Goal: Task Accomplishment & Management: Manage account settings

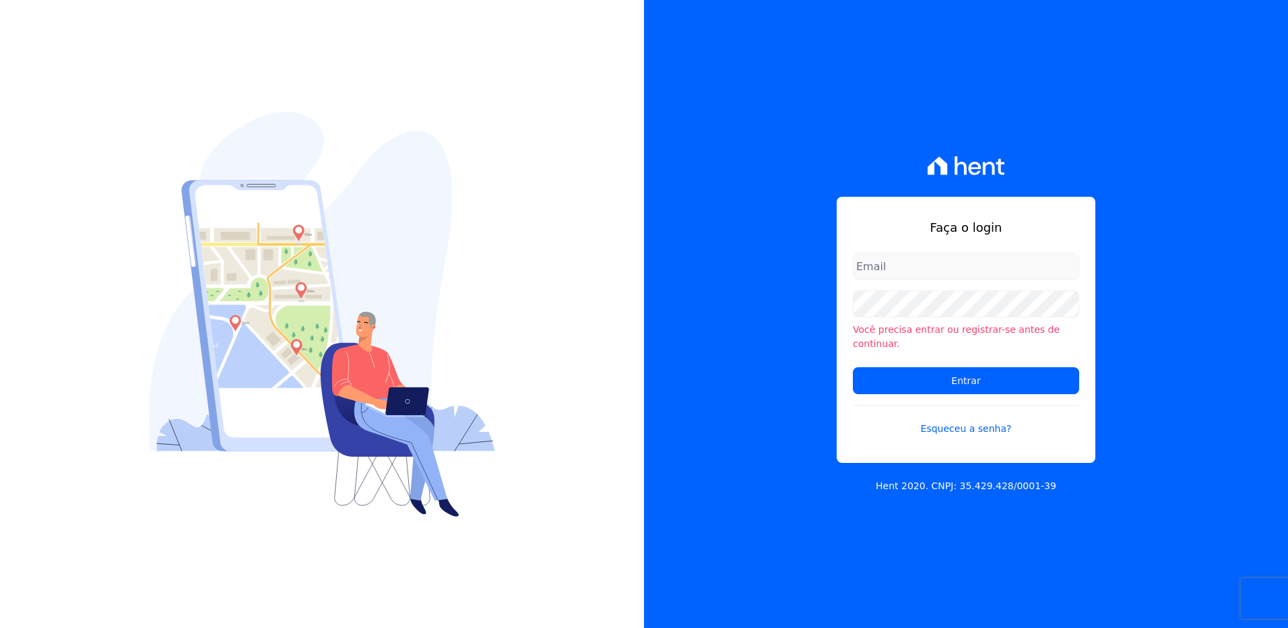
drag, startPoint x: 732, startPoint y: 7, endPoint x: 926, endPoint y: 278, distance: 334.1
click at [926, 278] on input "email" at bounding box center [966, 266] width 226 height 27
click at [917, 279] on input "email" at bounding box center [966, 266] width 226 height 27
type input "erika.shimakoishi@e-arke.com"
click at [803, 369] on div "Faça o login erika.shimakoishi@e-arke.com Você precisa entrar ou registrar-se a…" at bounding box center [966, 314] width 644 height 628
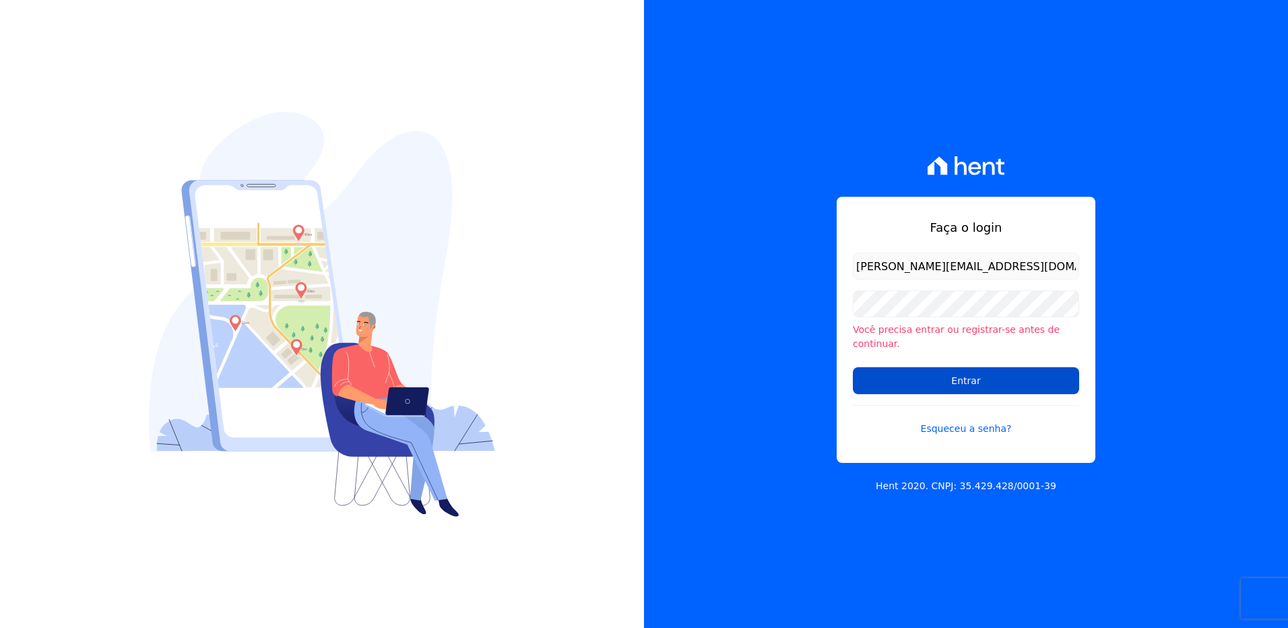
click at [975, 378] on input "Entrar" at bounding box center [966, 380] width 226 height 27
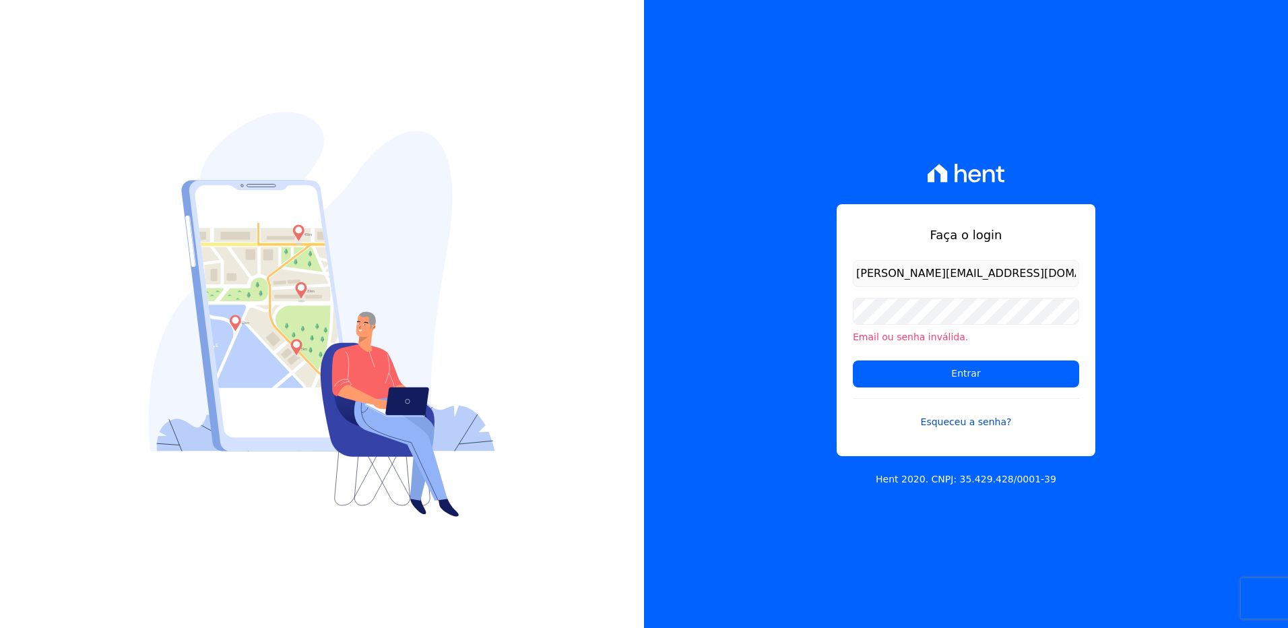
click at [945, 423] on link "Esqueceu a senha?" at bounding box center [966, 413] width 226 height 31
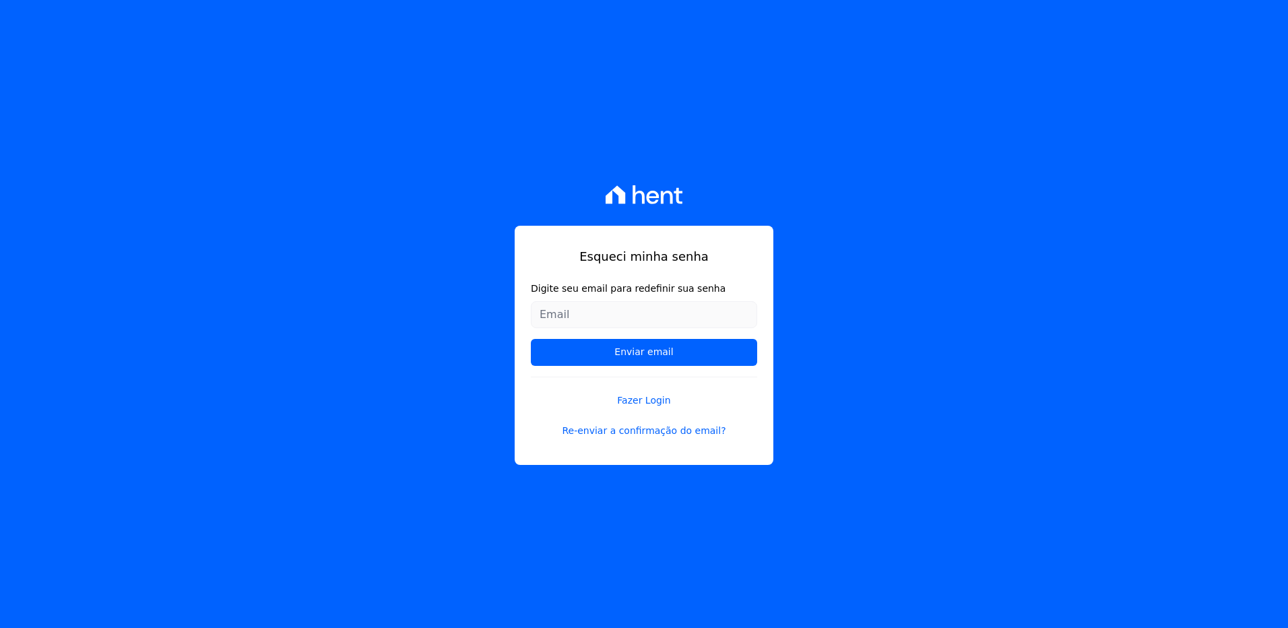
click at [555, 317] on input "Digite seu email para redefinir sua senha" at bounding box center [644, 314] width 226 height 27
type input "[PERSON_NAME][EMAIL_ADDRESS][DOMAIN_NAME]"
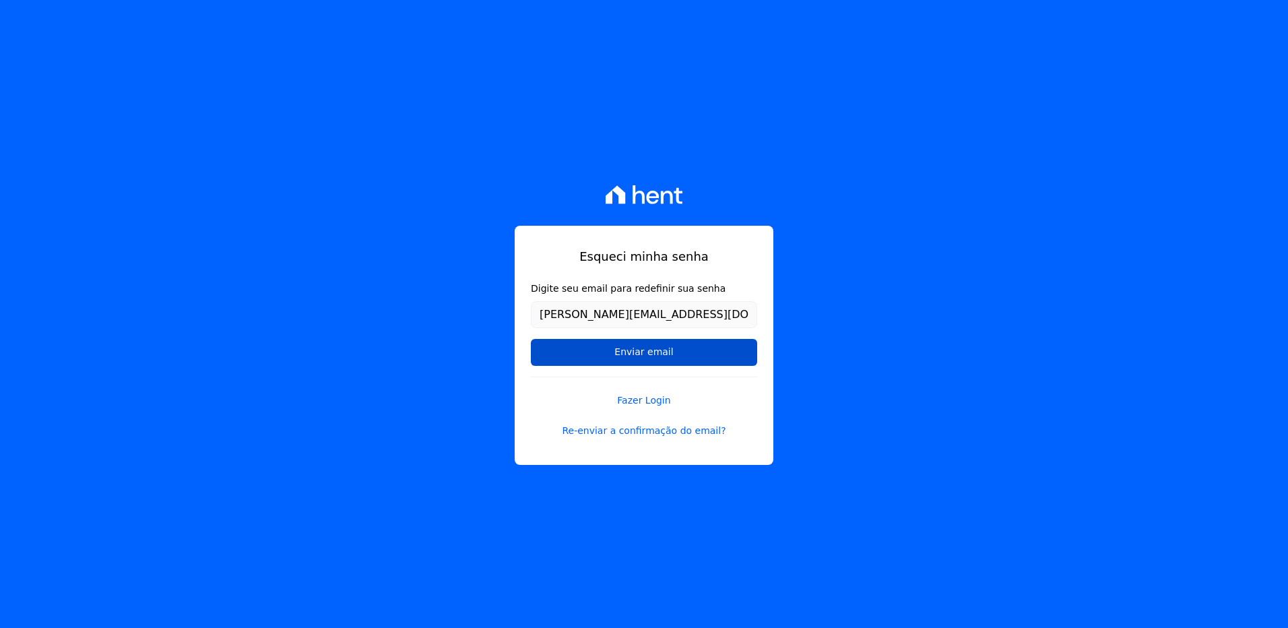
click at [645, 353] on input "Enviar email" at bounding box center [644, 352] width 226 height 27
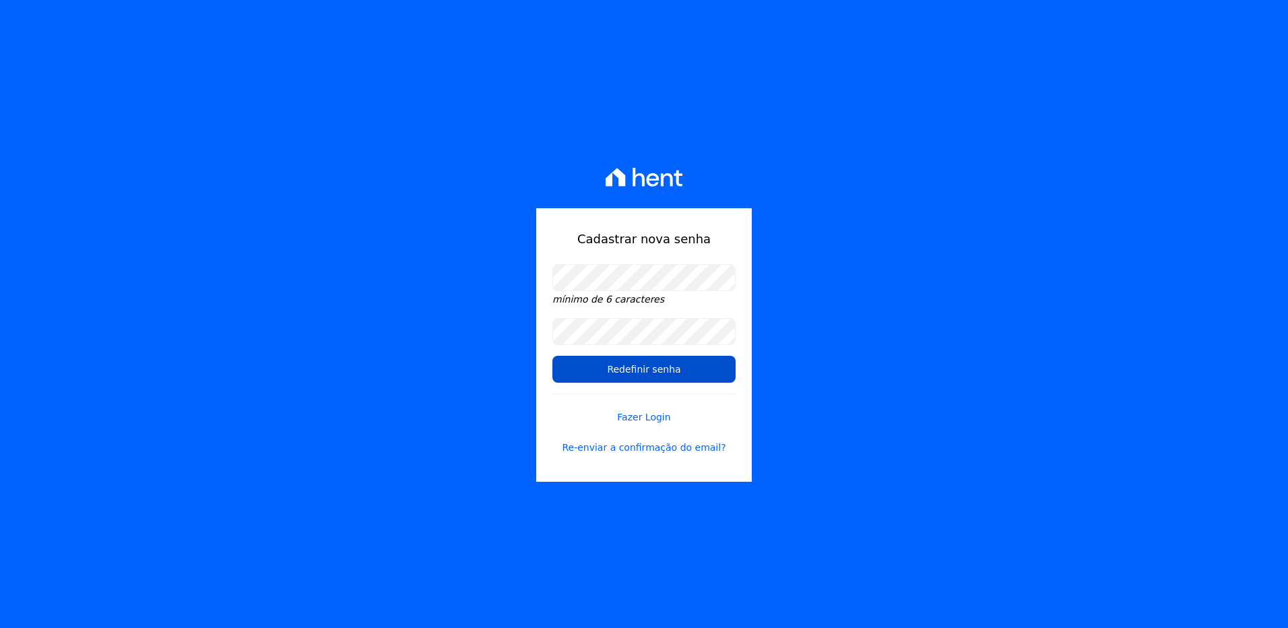
click at [571, 367] on input "Redefinir senha" at bounding box center [643, 369] width 183 height 27
click at [571, 370] on input "Redefinir senha" at bounding box center [643, 369] width 183 height 27
click at [630, 371] on input "Redefinir senha" at bounding box center [643, 369] width 183 height 27
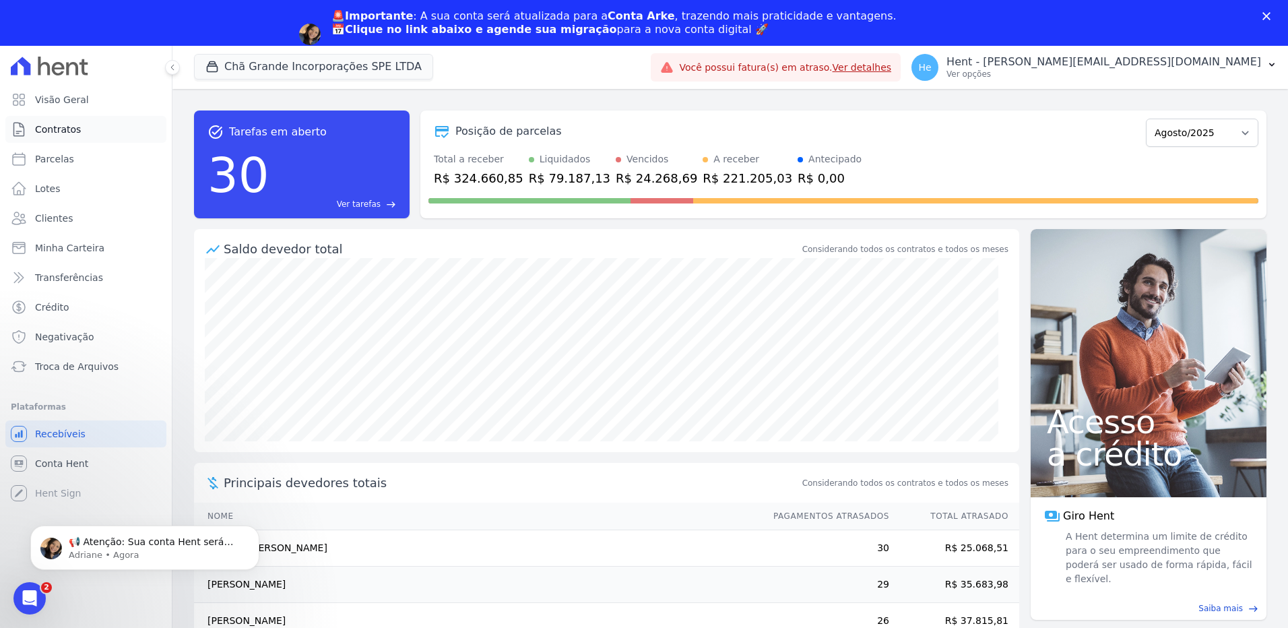
click at [62, 133] on span "Contratos" at bounding box center [58, 129] width 46 height 13
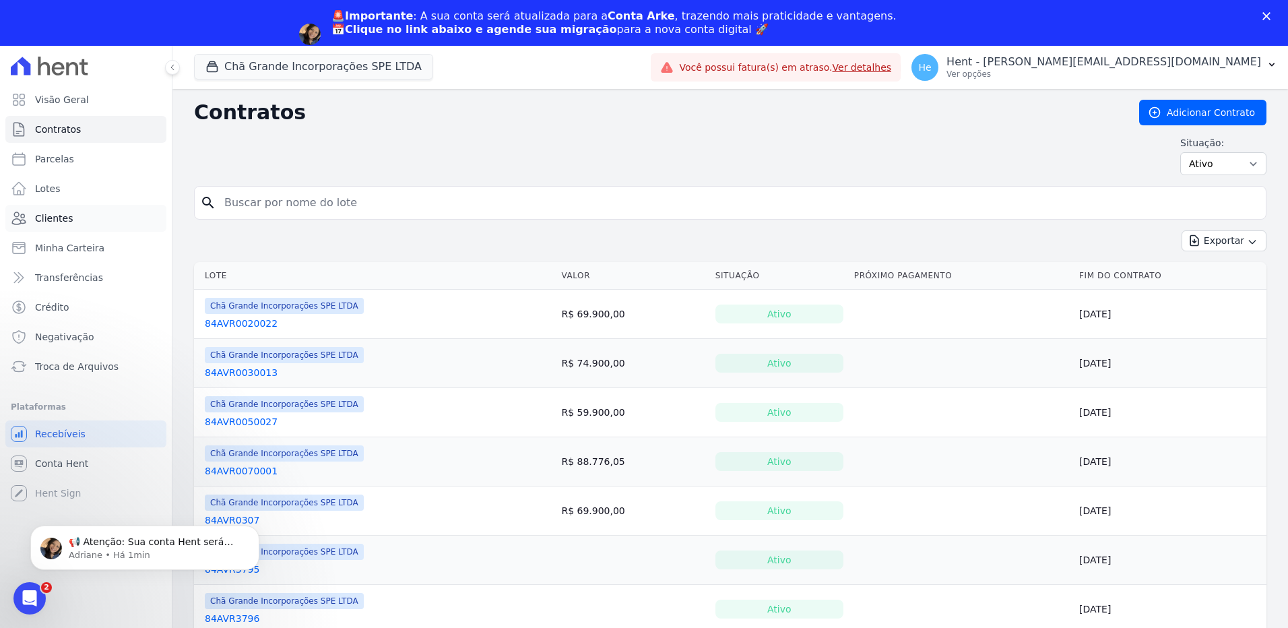
click at [39, 220] on span "Clientes" at bounding box center [54, 218] width 38 height 13
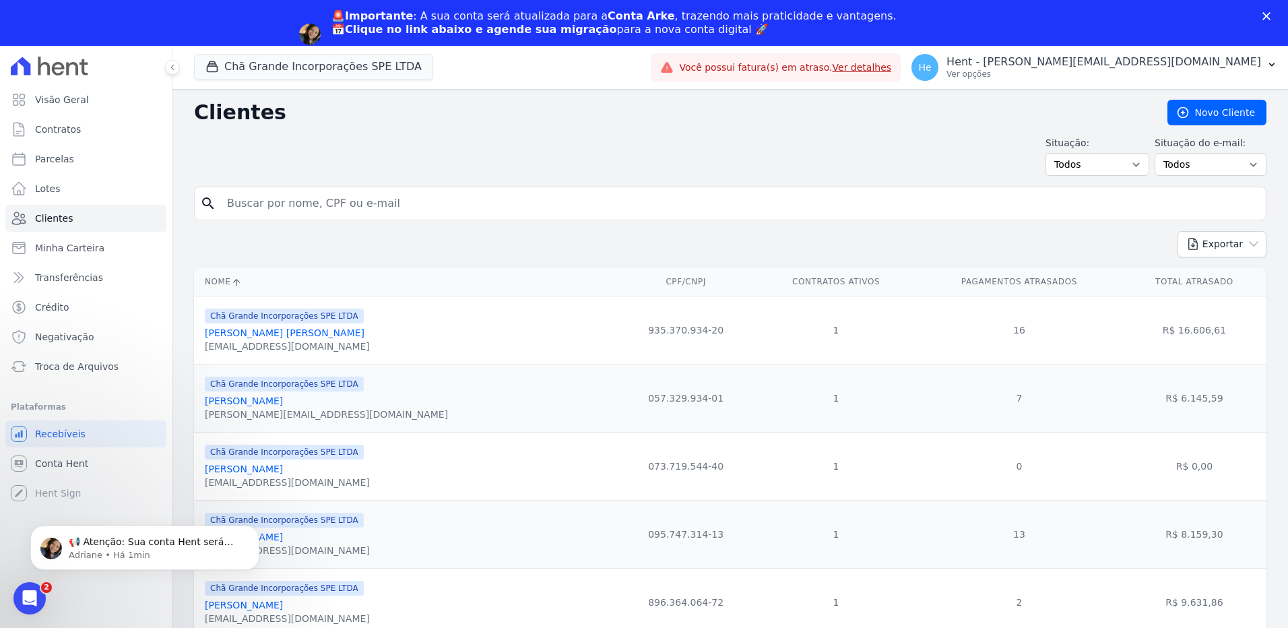
scroll to position [67, 0]
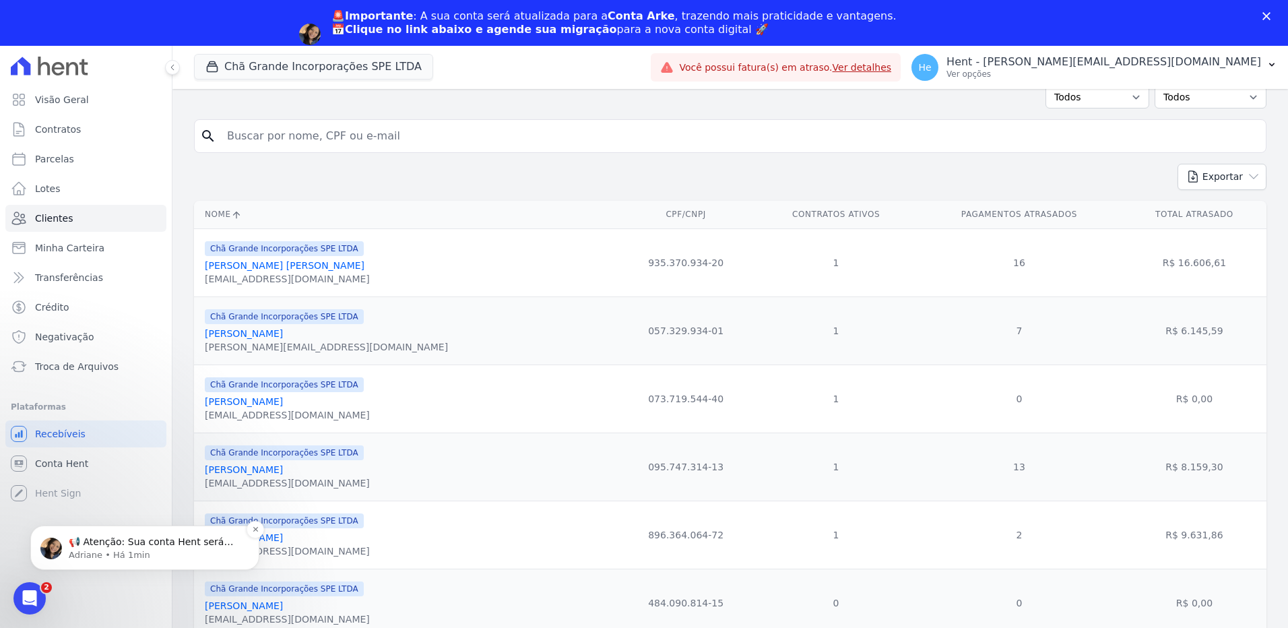
click at [108, 544] on p "📢 Atenção: Sua conta Hent será migrada para a Conta Arke! Estamos trazendo para…" at bounding box center [156, 542] width 174 height 13
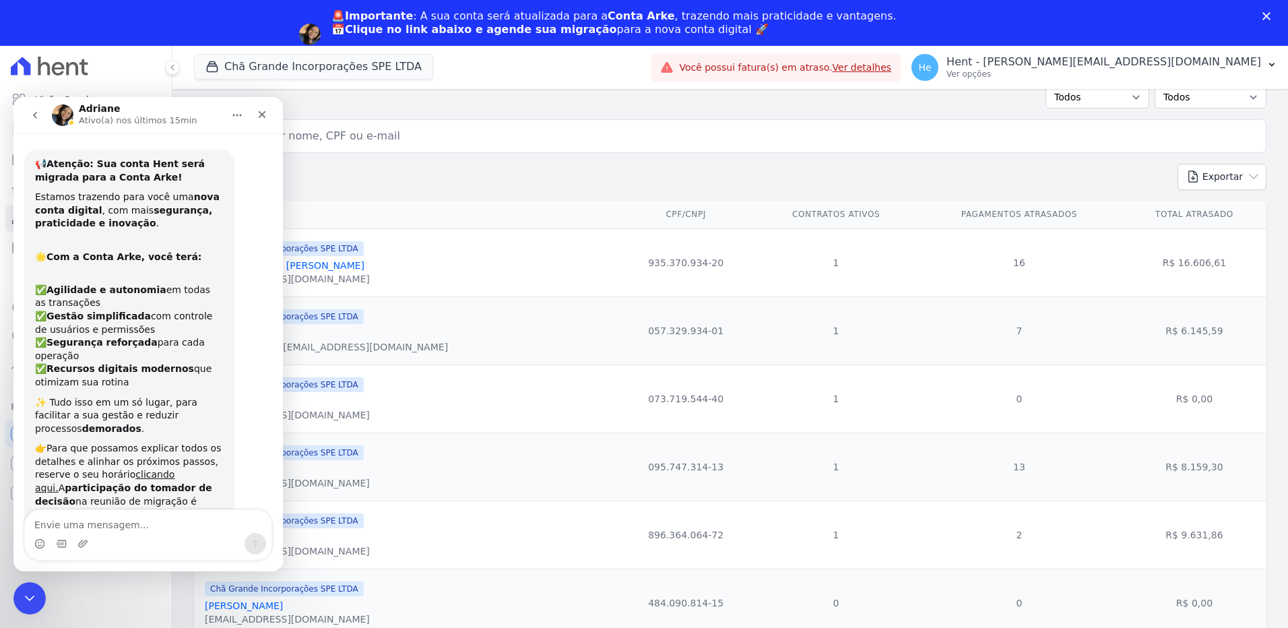
scroll to position [114, 0]
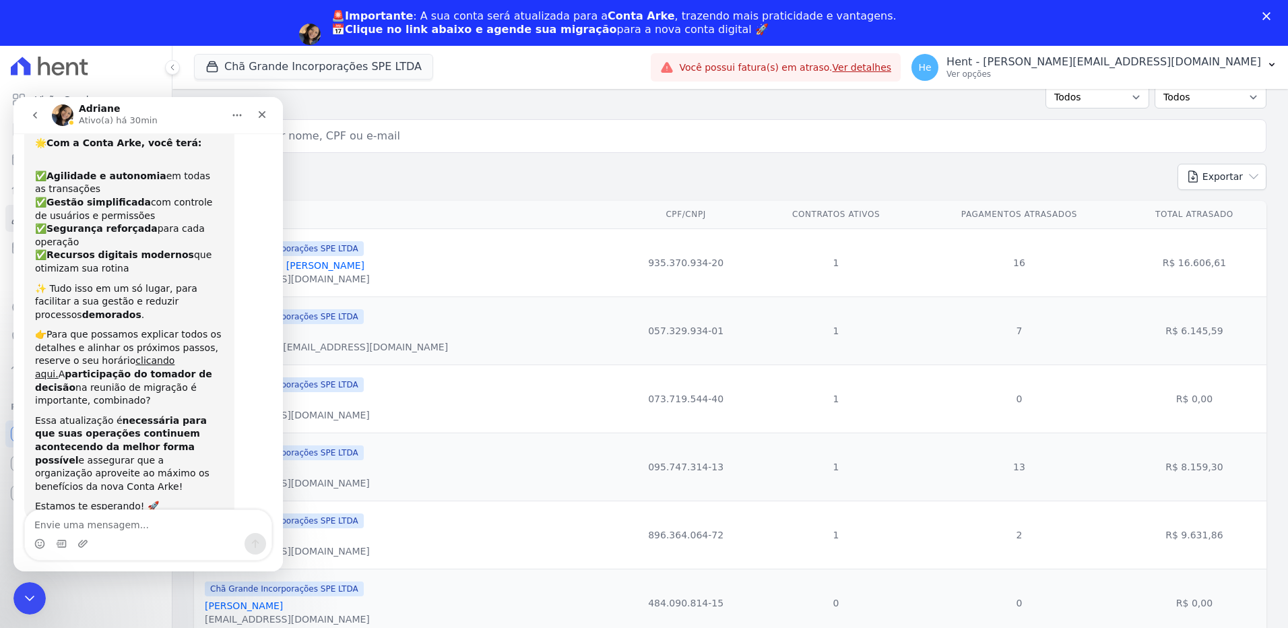
click at [443, 44] on link "Agendar migração" at bounding box center [386, 51] width 111 height 15
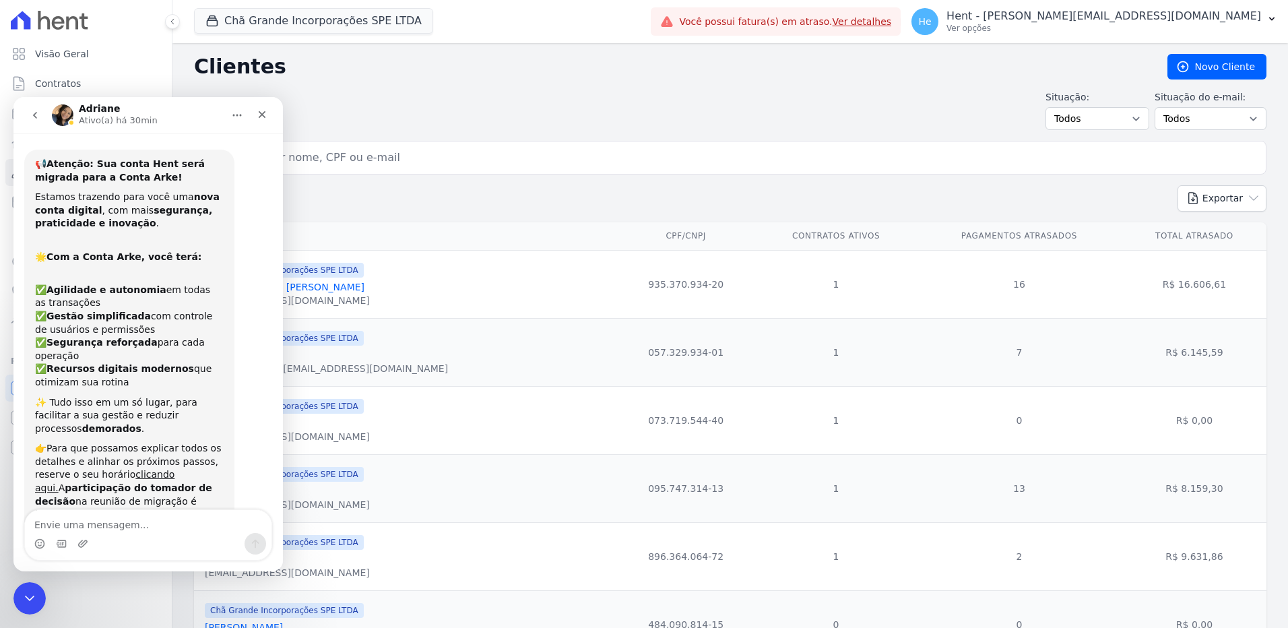
scroll to position [114, 0]
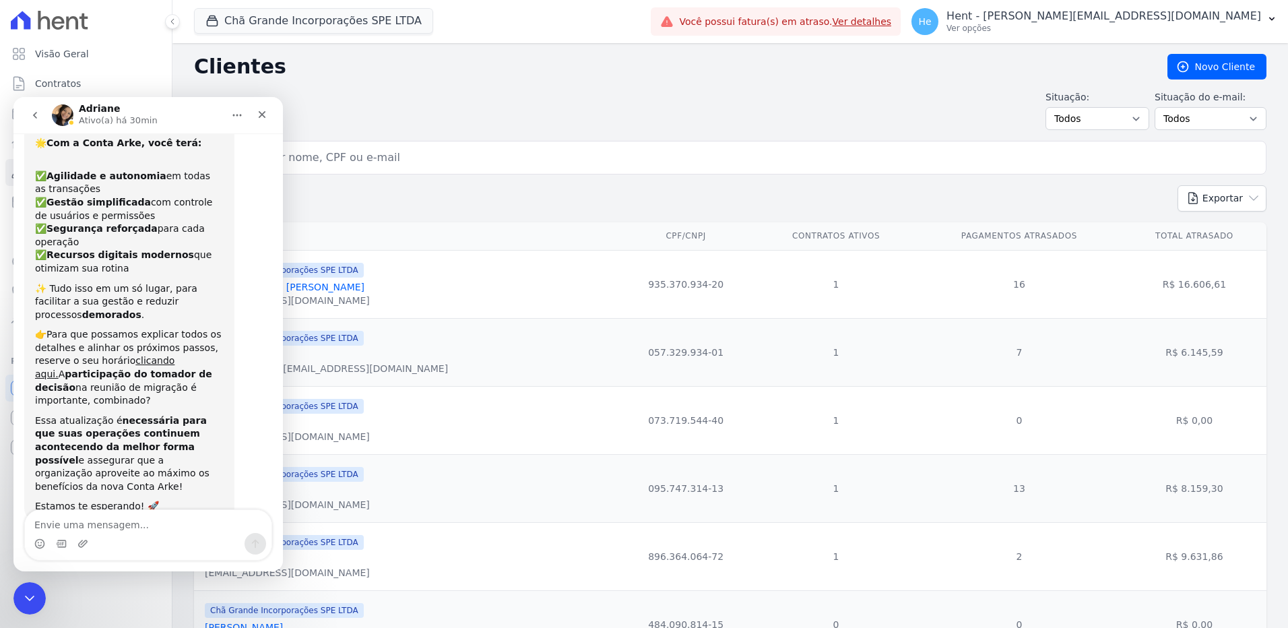
click at [845, 127] on div "Situação: Todos Adimplentes Inadimplentes Situação do e-mail: Todos Confirmado …" at bounding box center [730, 110] width 1073 height 40
click at [267, 116] on div "Fechar" at bounding box center [262, 114] width 24 height 24
